Goal: Information Seeking & Learning: Learn about a topic

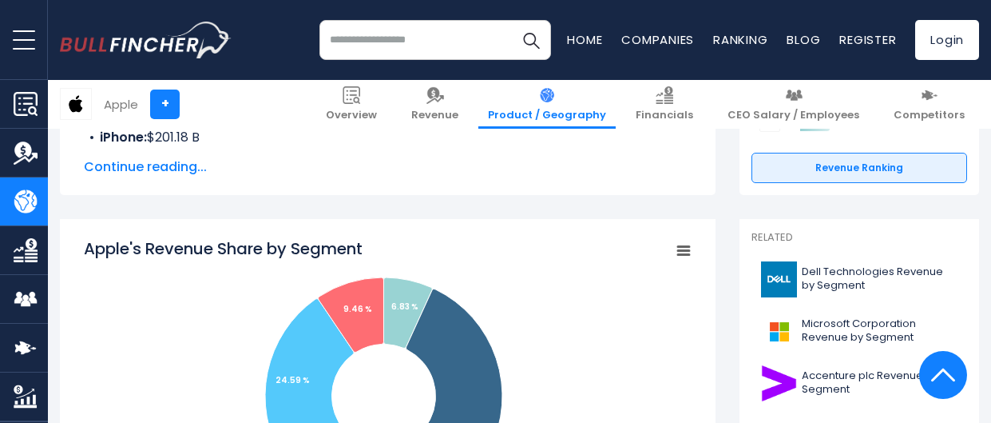
scroll to position [335, 0]
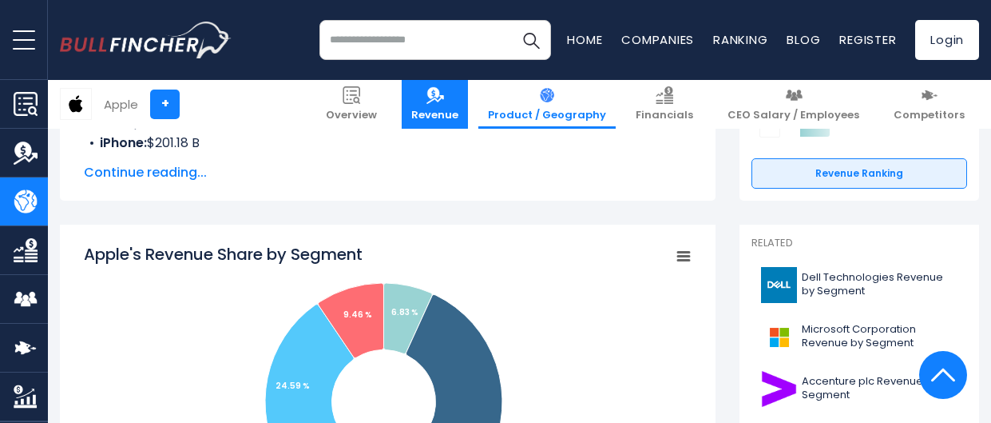
click at [459, 112] on span "Revenue" at bounding box center [434, 116] width 47 height 14
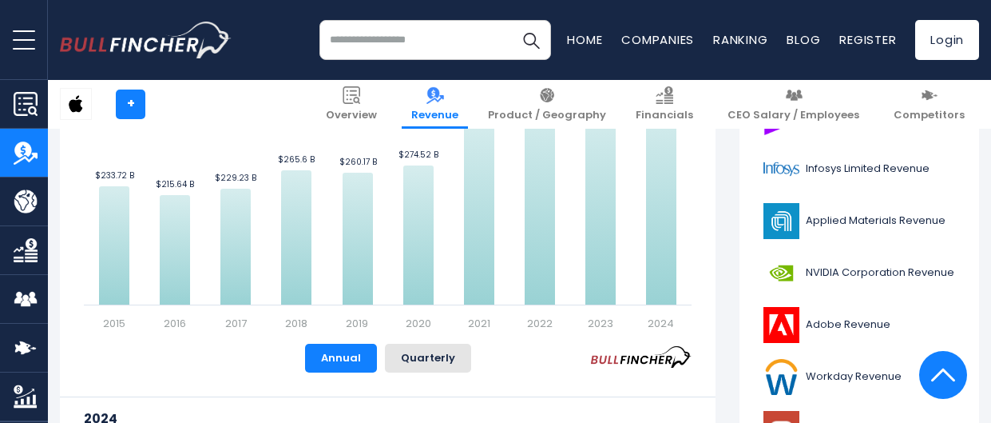
scroll to position [534, 0]
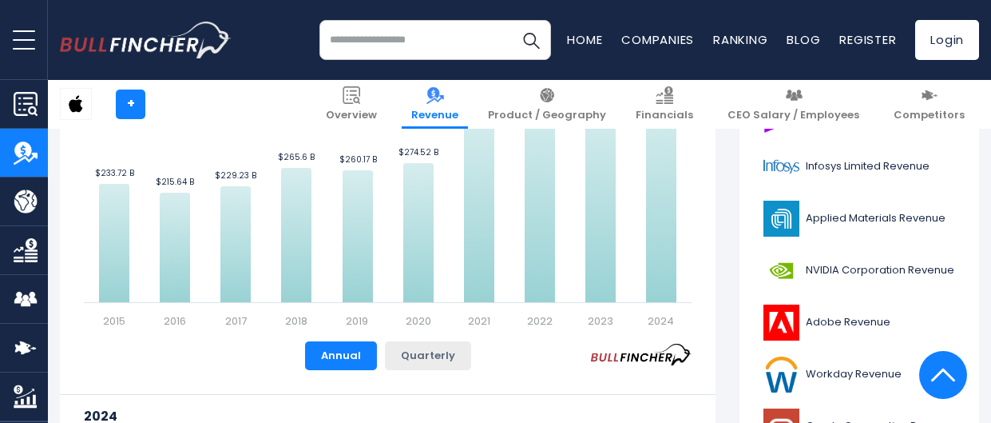
click at [424, 355] on button "Quarterly" at bounding box center [428, 355] width 86 height 29
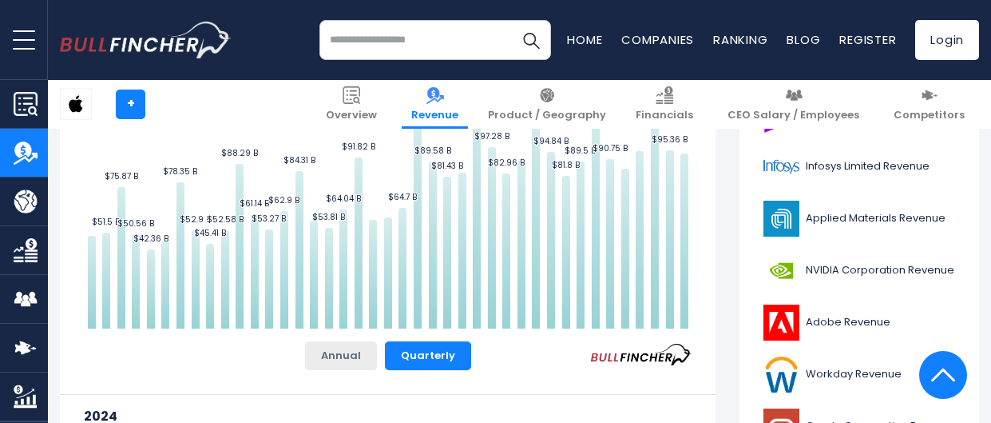
click at [357, 353] on button "Annual" at bounding box center [341, 355] width 72 height 29
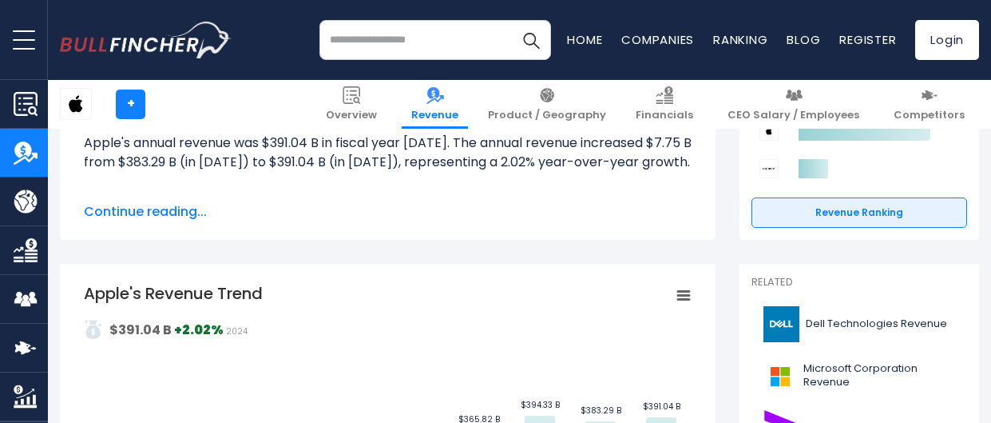
scroll to position [0, 0]
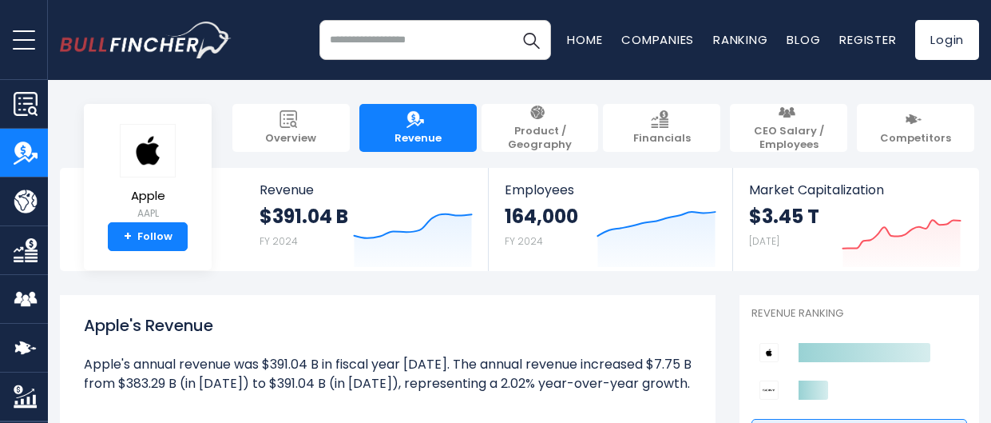
click at [407, 40] on input "search" at bounding box center [436, 40] width 232 height 40
type input "**********"
click at [526, 39] on img "Search" at bounding box center [531, 40] width 21 height 21
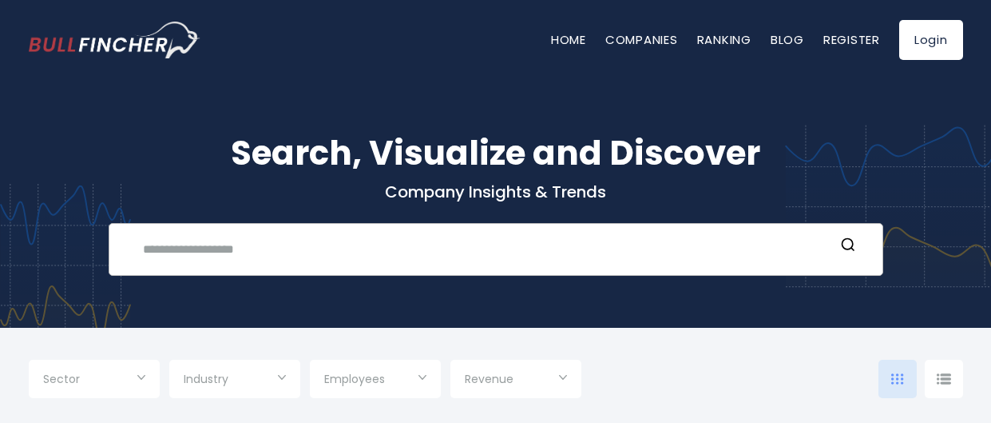
click at [406, 238] on input "text" at bounding box center [483, 249] width 701 height 30
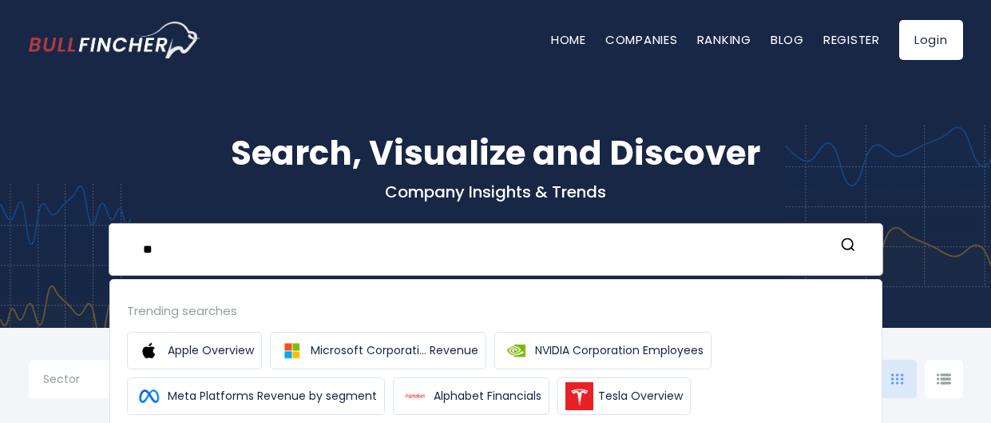
type input "*"
click at [212, 352] on span "Apple Overview" at bounding box center [211, 350] width 86 height 17
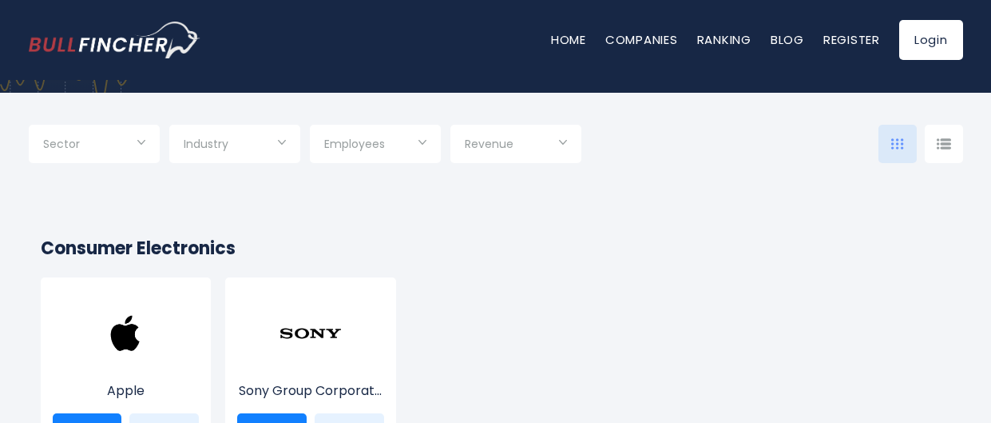
scroll to position [245, 0]
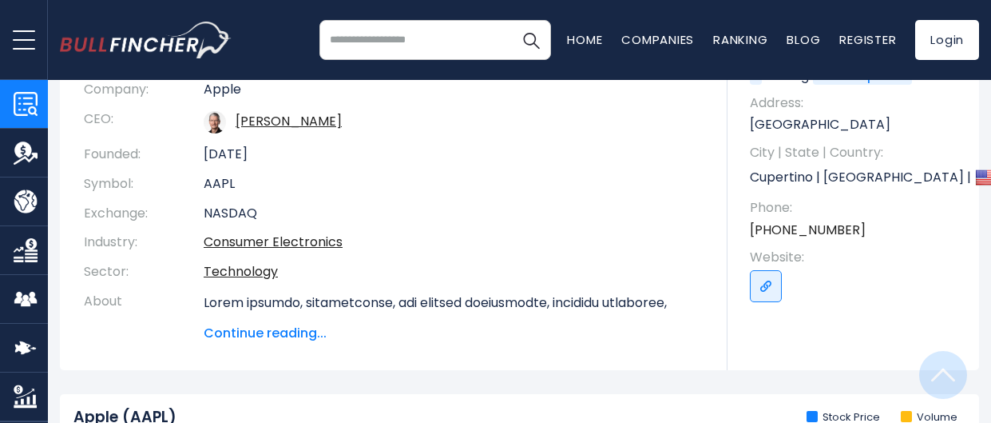
scroll to position [1, 0]
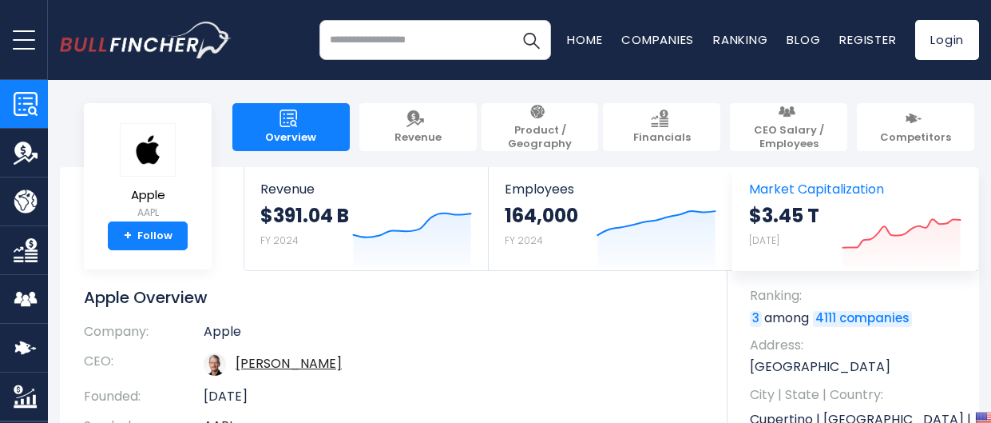
click at [821, 230] on div "$3.45 T Aug 14, 2025 Created with Highcharts 12.1.2" at bounding box center [855, 236] width 213 height 67
